Goal: Task Accomplishment & Management: Manage account settings

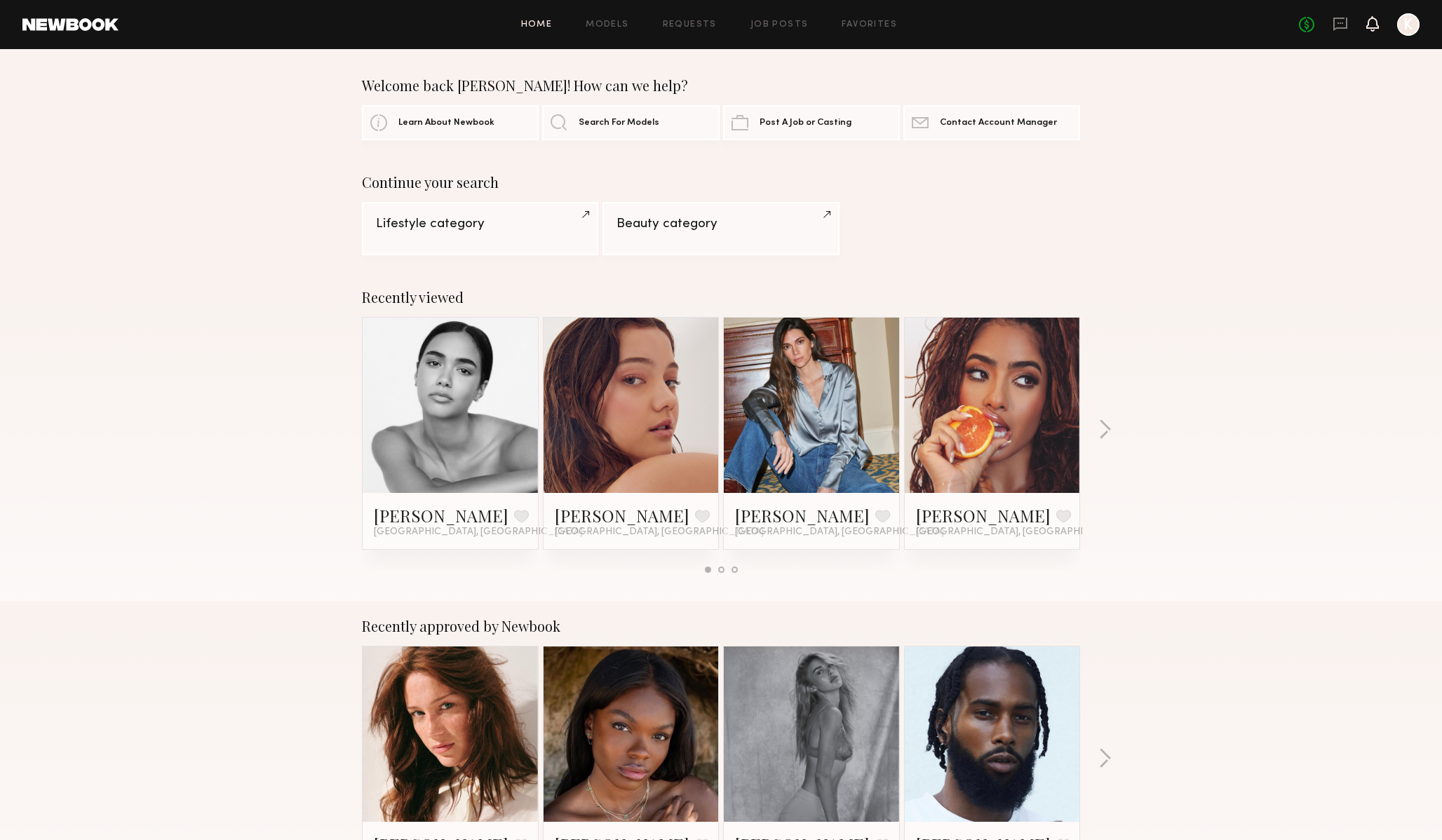
click at [1373, 30] on icon at bounding box center [1372, 31] width 5 height 2
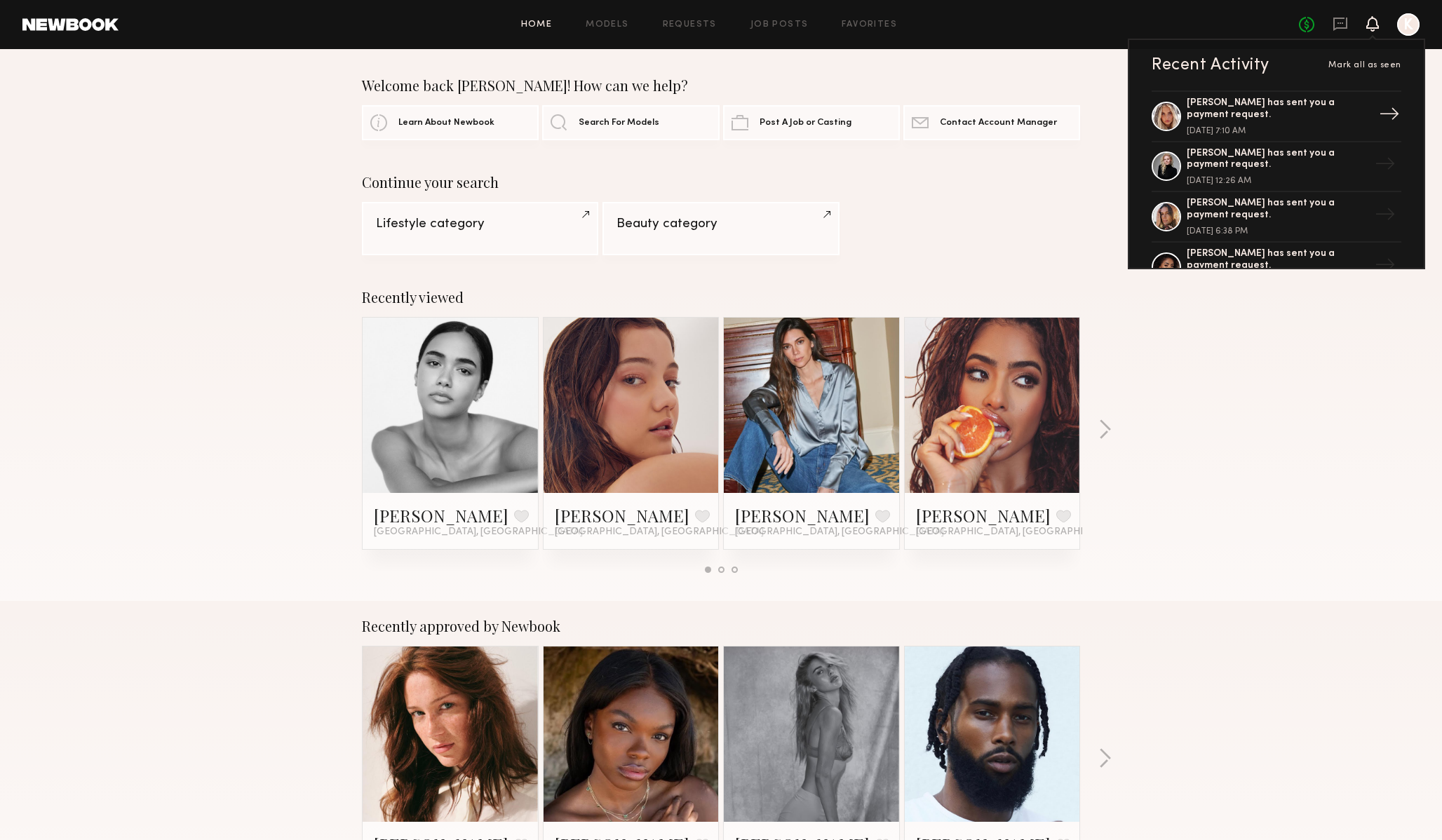
click at [1363, 117] on div "[PERSON_NAME] has sent you a payment request. [DATE] 7:10 AM" at bounding box center [1277, 116] width 182 height 38
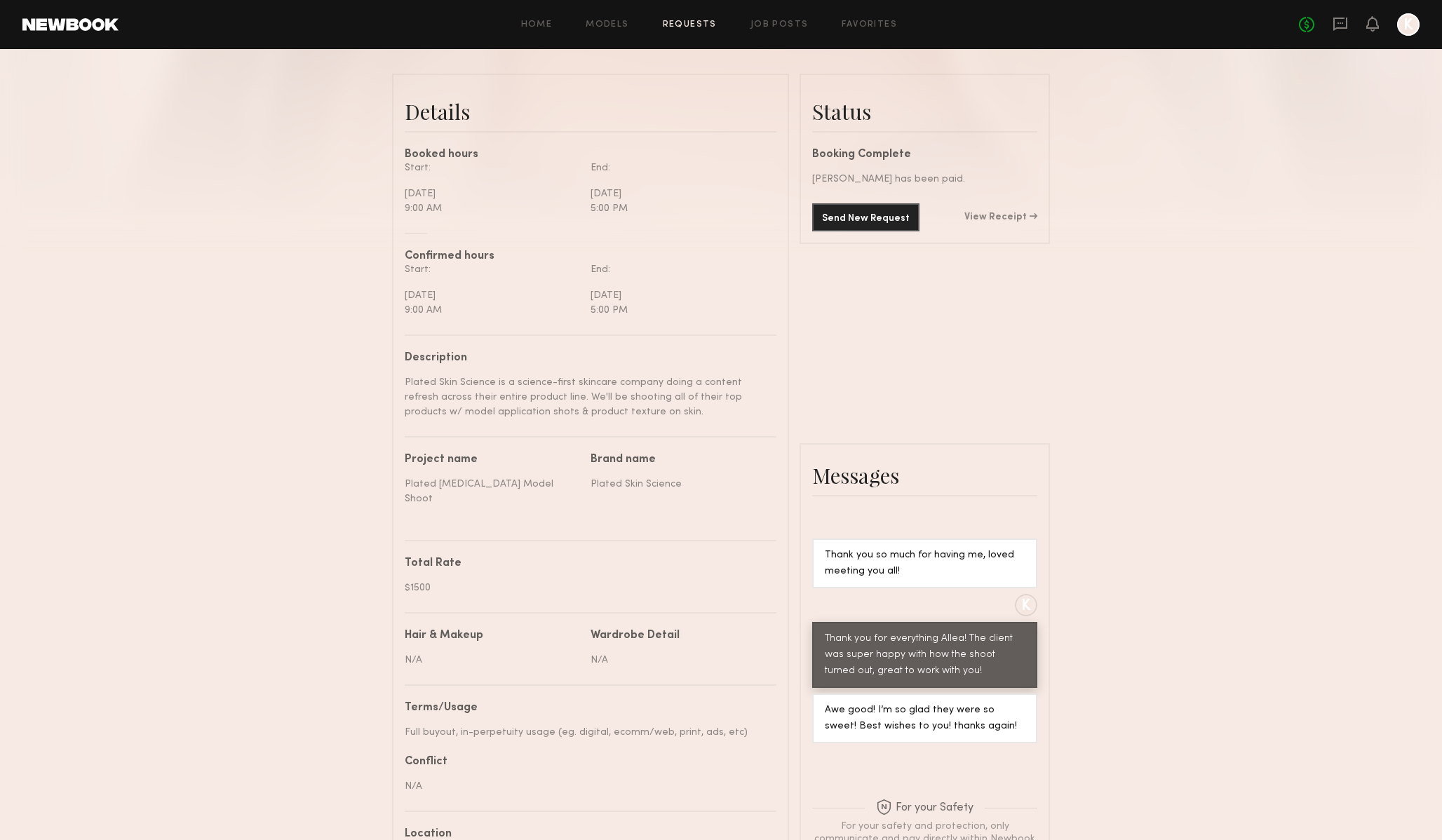
scroll to position [193, 0]
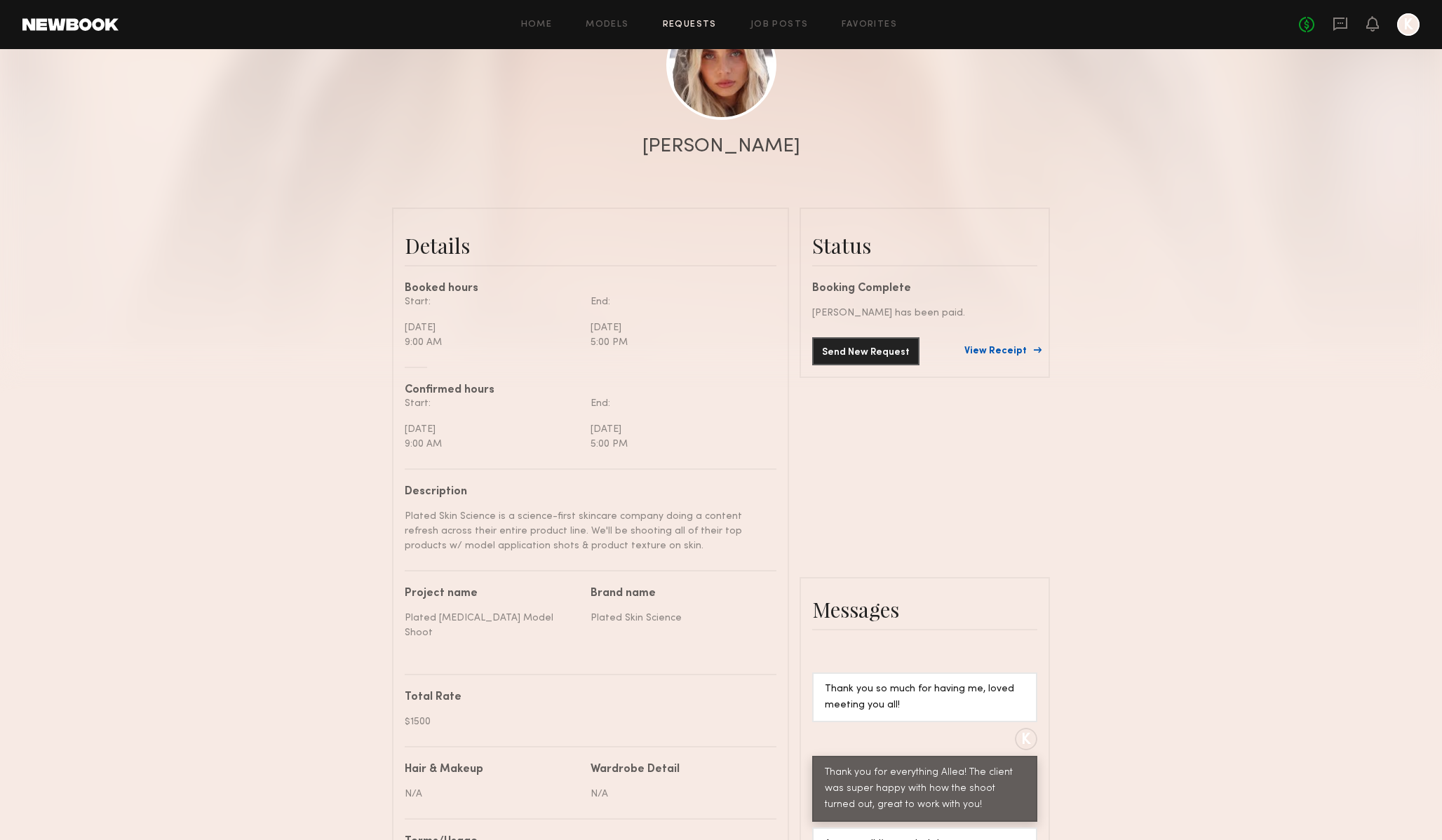
click at [1021, 350] on link "View Receipt" at bounding box center [1001, 351] width 73 height 10
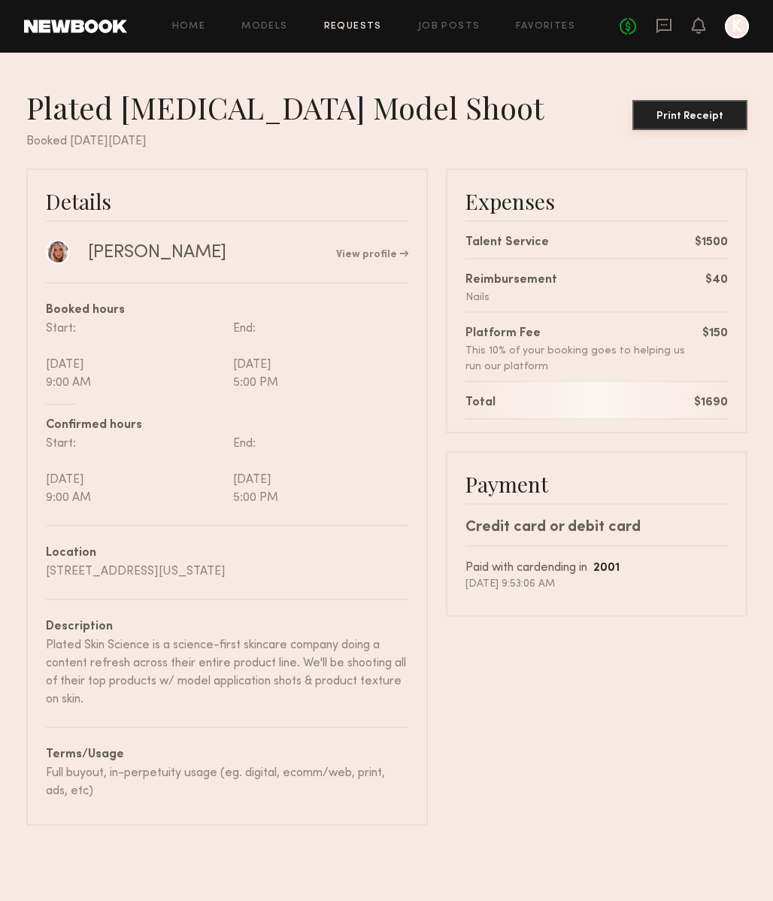
click at [700, 117] on div "Print Receipt" at bounding box center [689, 116] width 103 height 11
click at [699, 23] on icon at bounding box center [698, 25] width 12 height 11
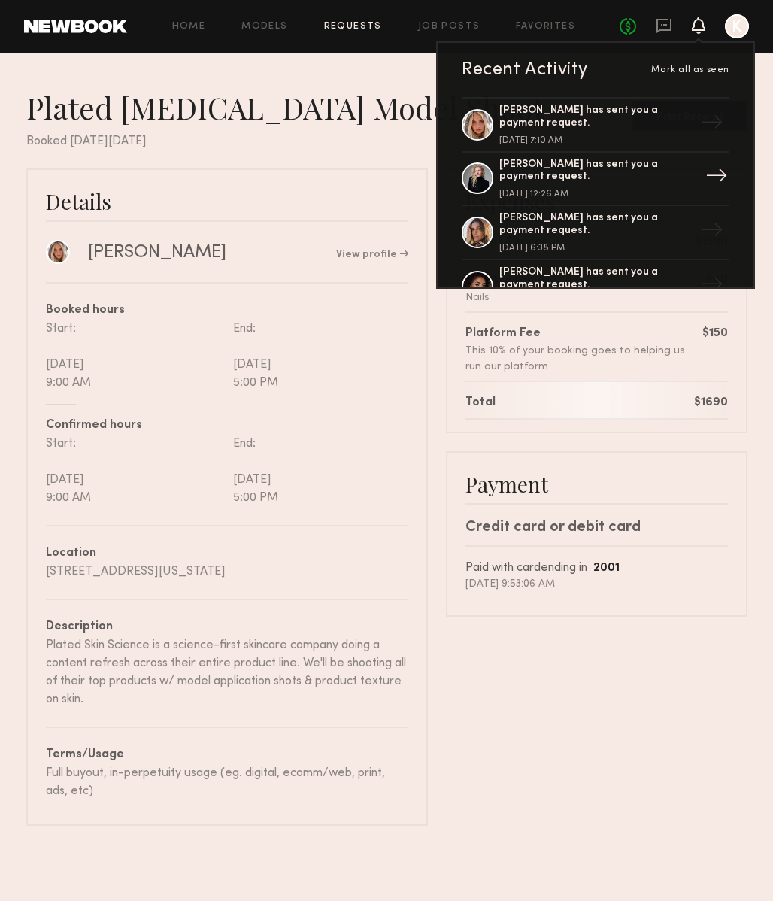
click at [714, 171] on div "→" at bounding box center [716, 178] width 35 height 39
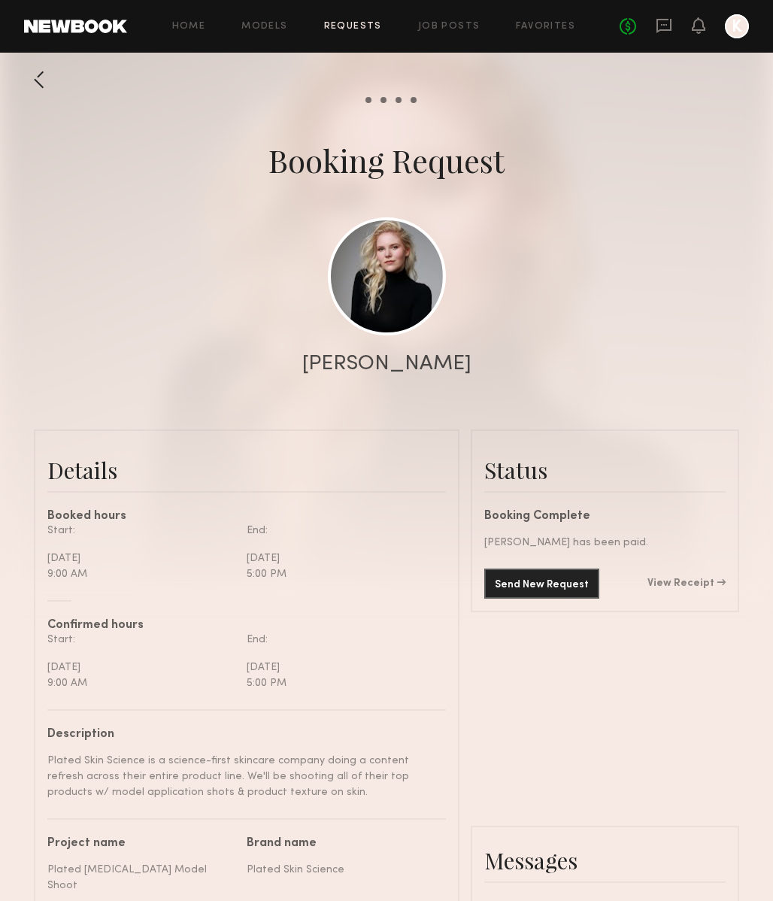
scroll to position [2033, 0]
click at [701, 581] on link "View Receipt" at bounding box center [686, 583] width 78 height 11
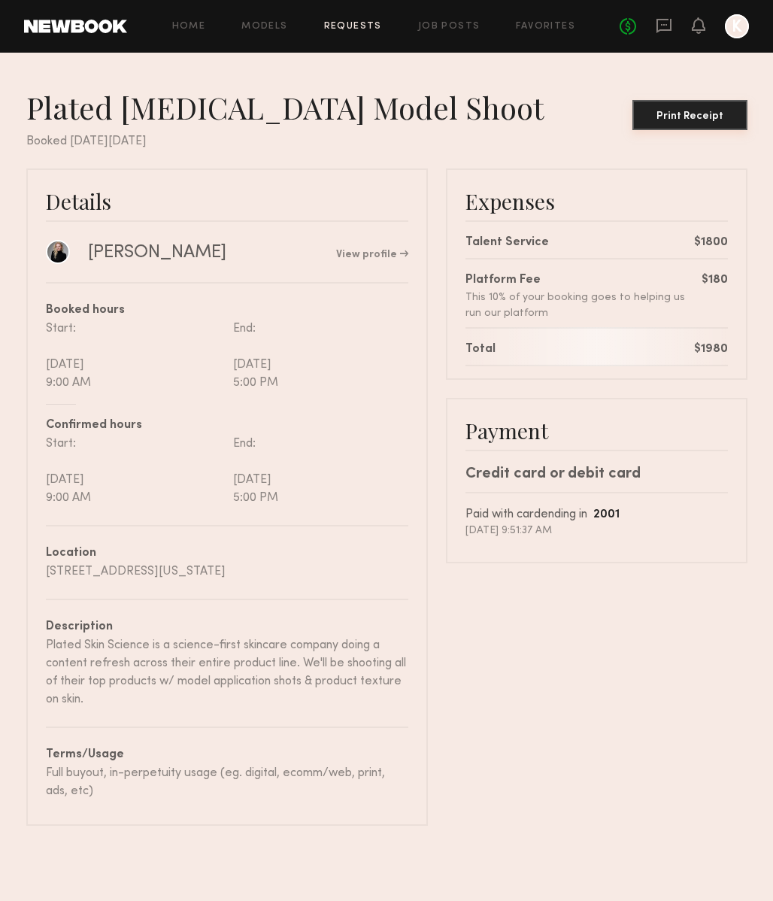
click at [709, 117] on div "Print Receipt" at bounding box center [689, 116] width 103 height 11
click at [701, 28] on icon at bounding box center [698, 25] width 12 height 11
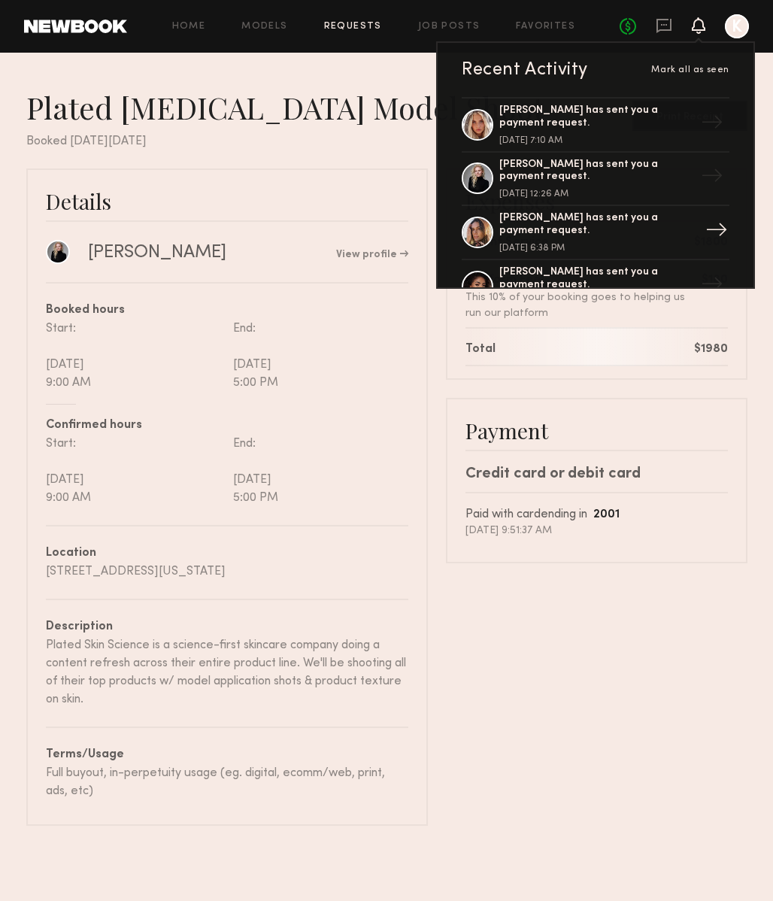
click at [718, 222] on div "→" at bounding box center [716, 232] width 35 height 39
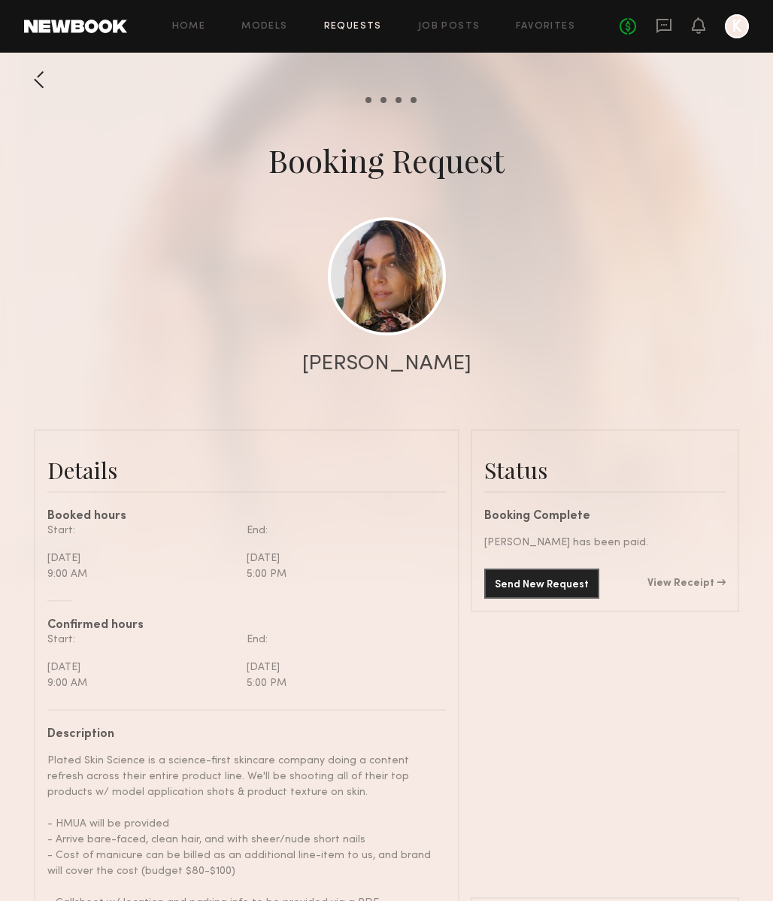
scroll to position [1477, 0]
click at [701, 577] on div "Send New Request View Receipt" at bounding box center [604, 583] width 241 height 30
click at [700, 583] on link "View Receipt" at bounding box center [686, 583] width 78 height 11
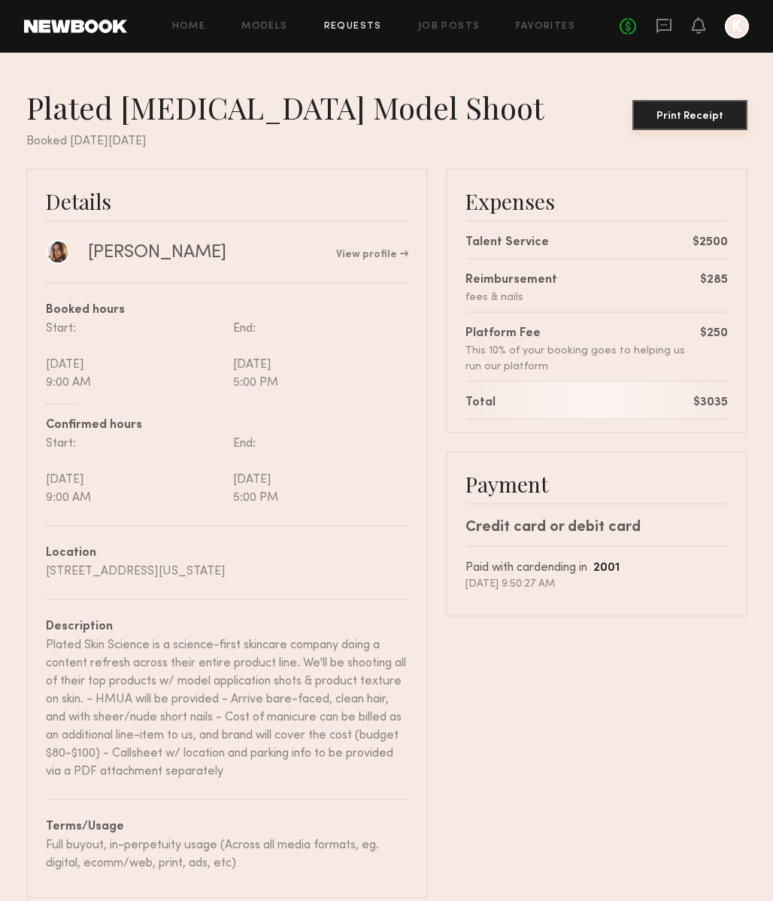
click at [703, 118] on div "Print Receipt" at bounding box center [689, 116] width 103 height 11
click at [695, 30] on icon at bounding box center [698, 25] width 12 height 11
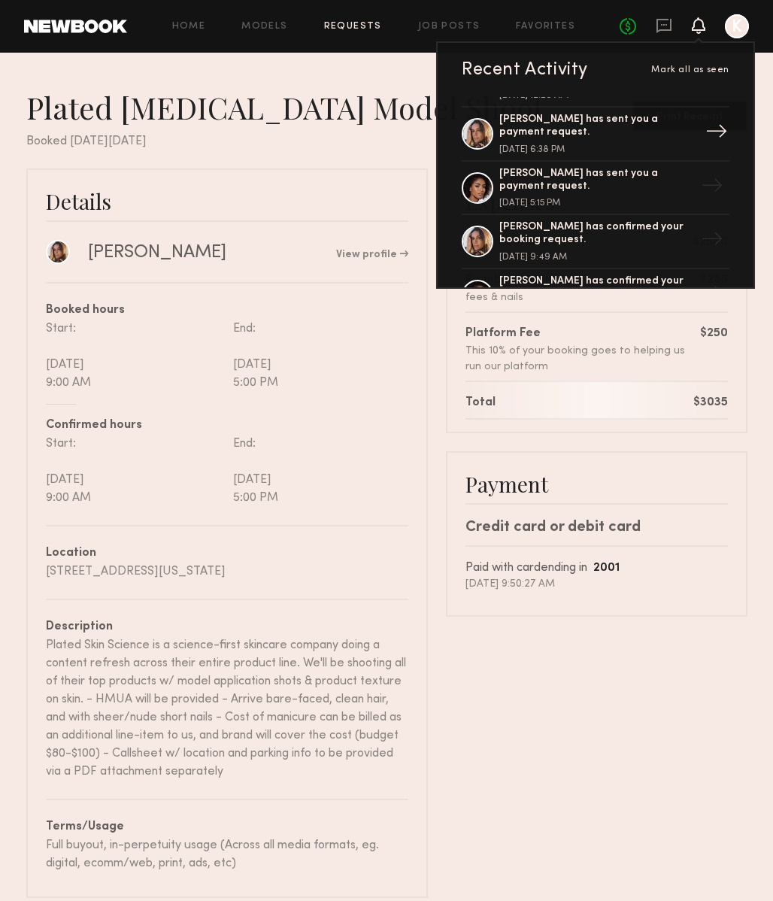
scroll to position [101, 0]
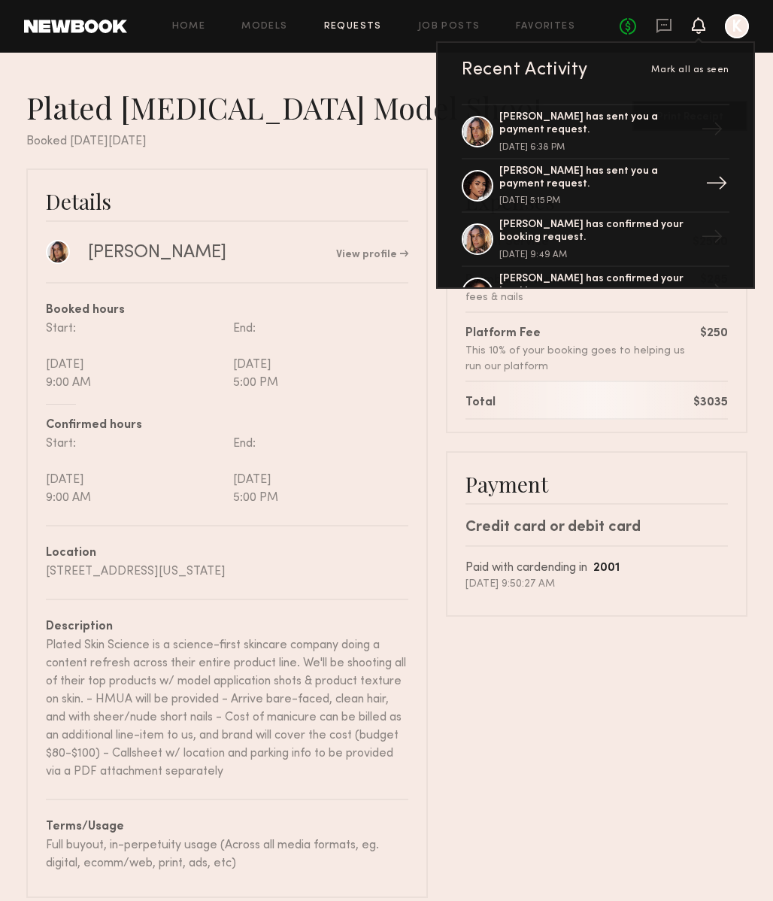
click at [717, 182] on div "→" at bounding box center [716, 185] width 35 height 39
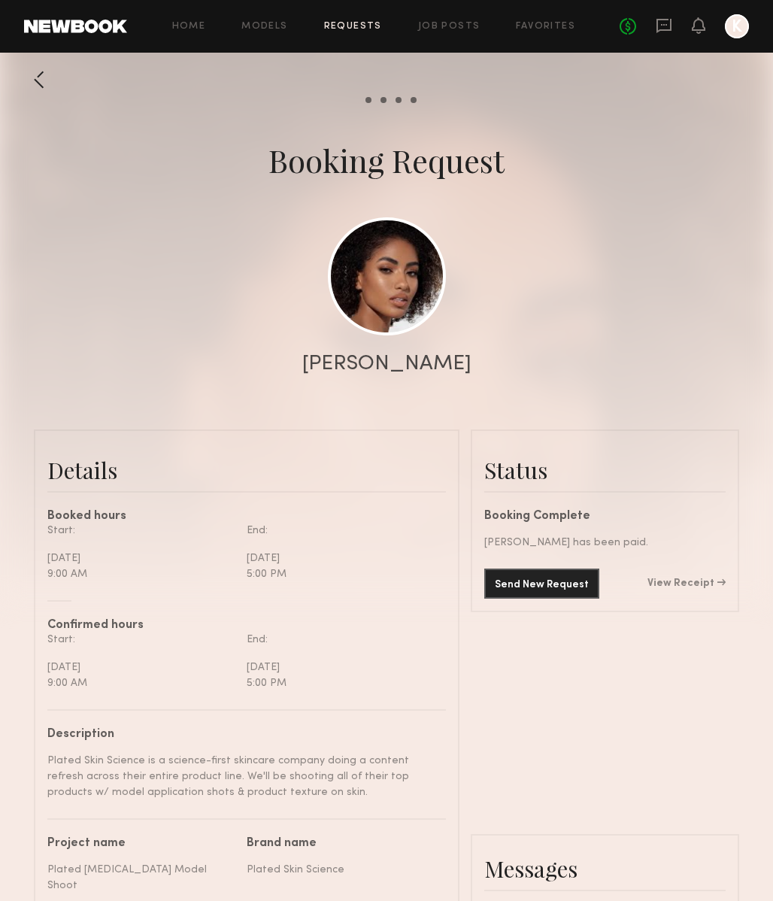
scroll to position [16, 0]
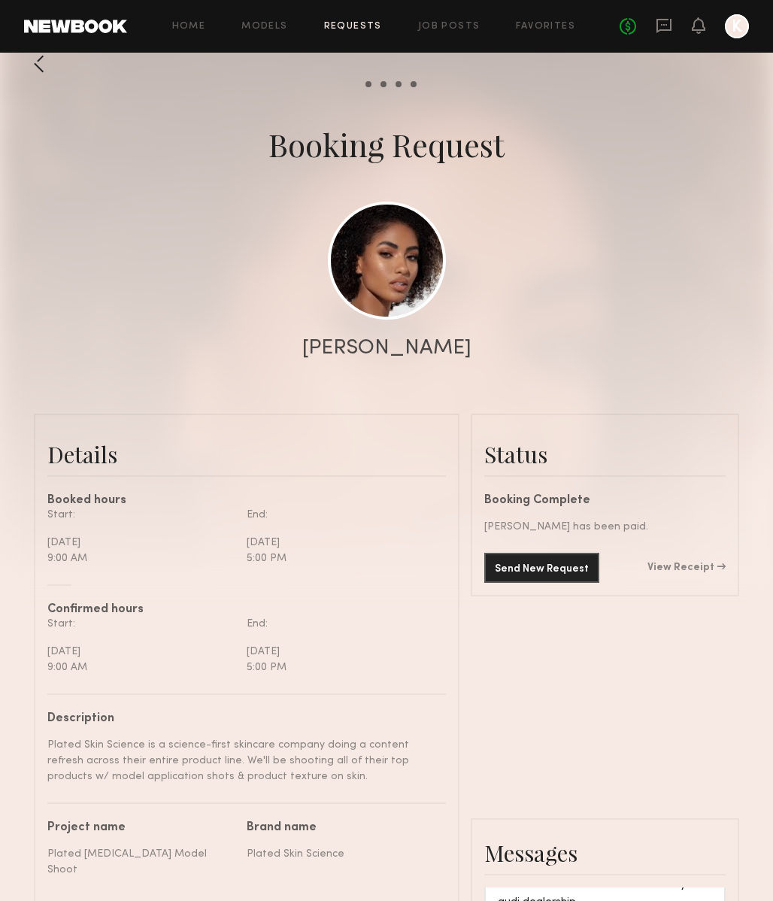
click at [686, 560] on div "Send New Request View Receipt" at bounding box center [604, 568] width 241 height 30
click at [688, 565] on link "View Receipt" at bounding box center [686, 567] width 78 height 11
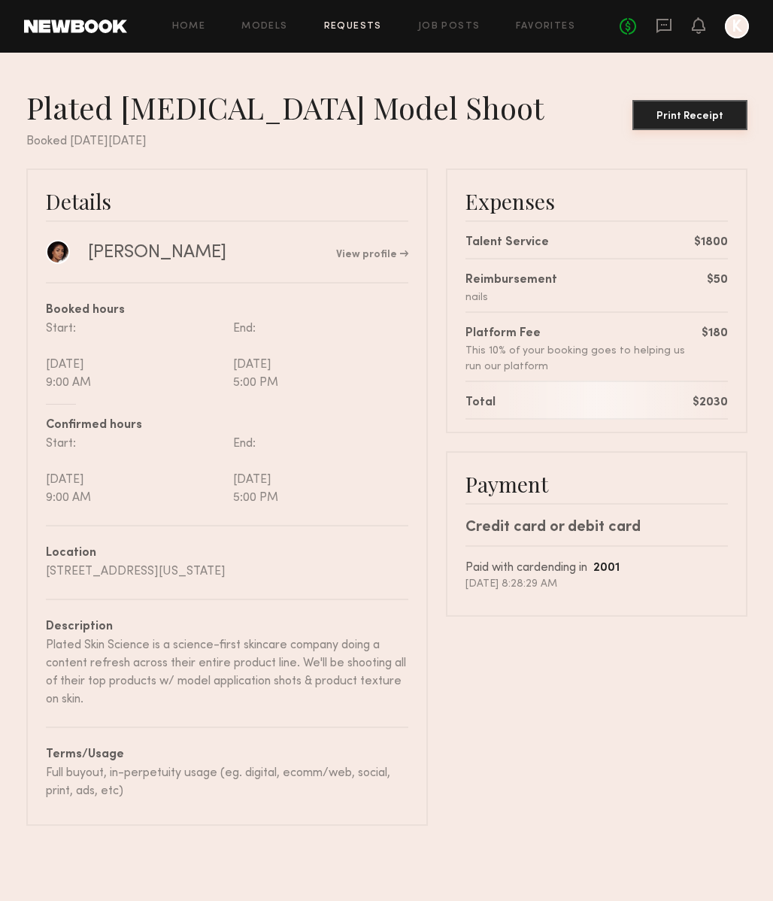
click at [699, 122] on button "Print Receipt" at bounding box center [689, 115] width 115 height 30
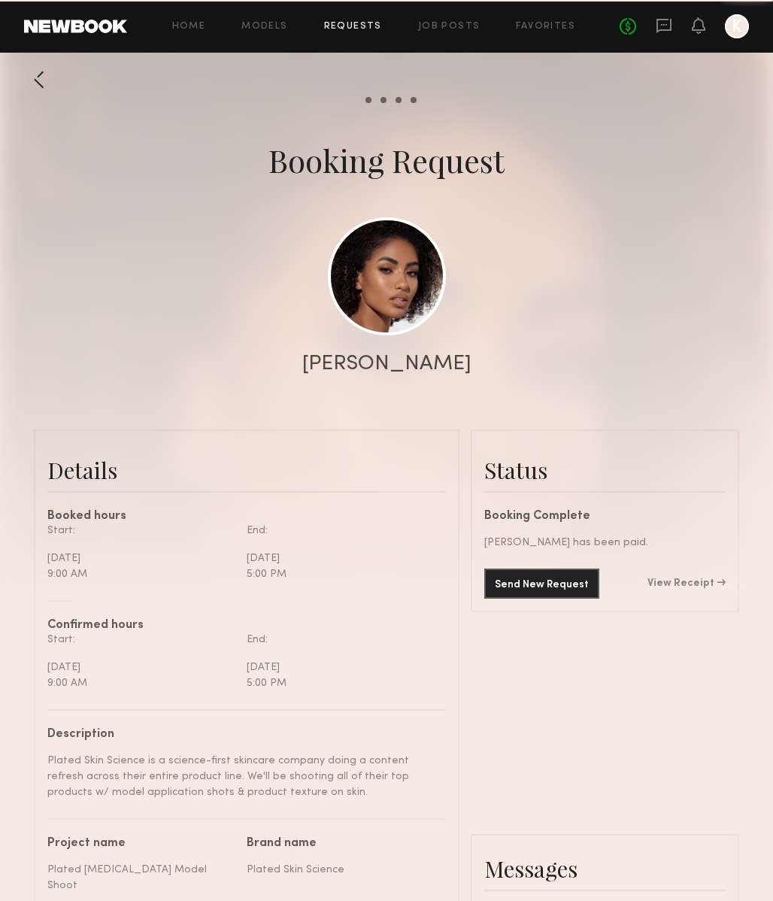
scroll to position [1354, 0]
click at [41, 77] on div at bounding box center [39, 80] width 30 height 30
